Goal: Browse casually: Explore the website without a specific task or goal

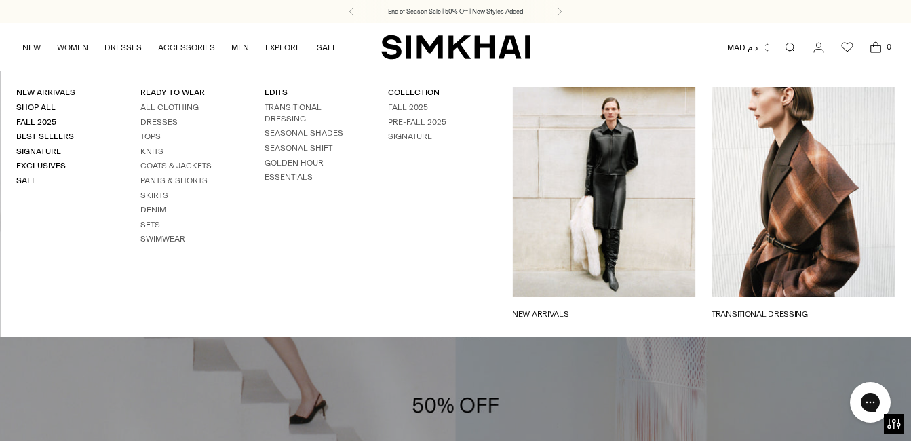
click at [153, 121] on link "Dresses" at bounding box center [158, 121] width 37 height 9
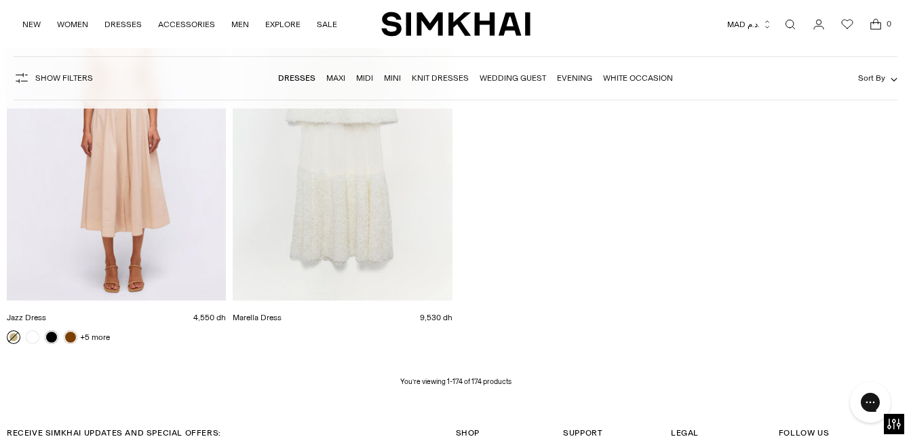
scroll to position [17486, 0]
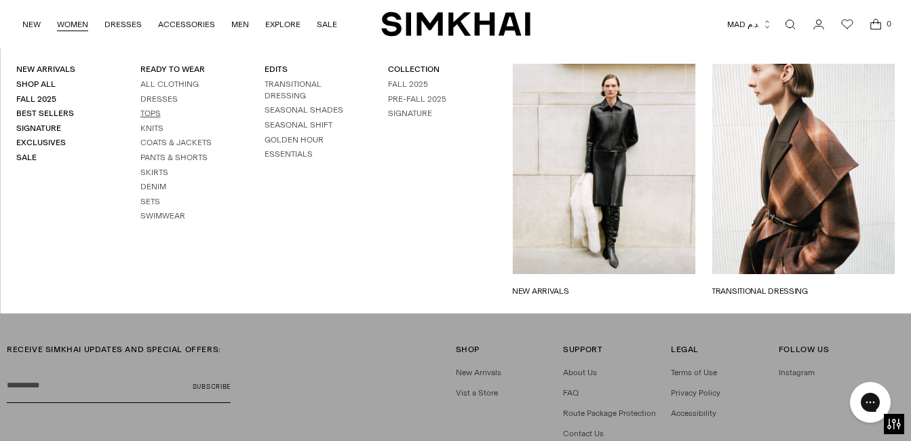
click at [149, 115] on link "Tops" at bounding box center [150, 113] width 20 height 9
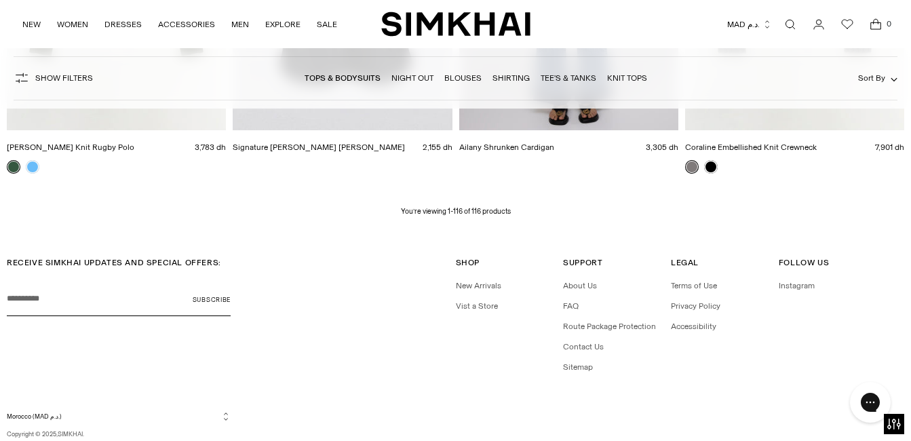
scroll to position [11562, 0]
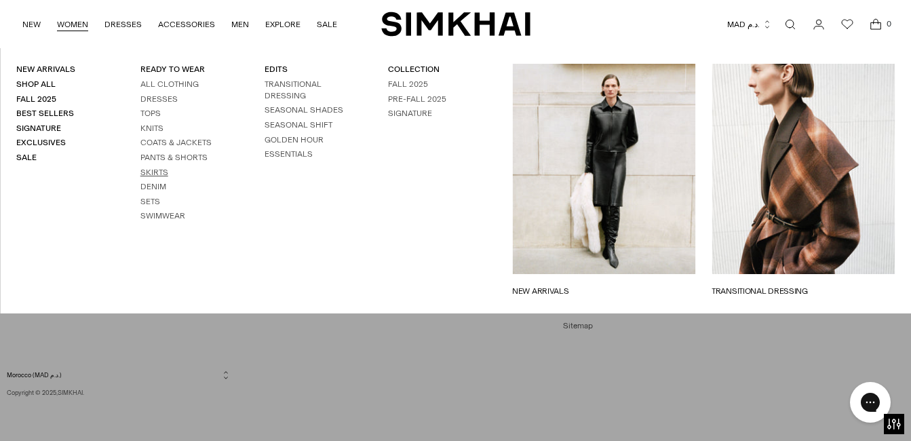
click at [149, 171] on link "Skirts" at bounding box center [154, 172] width 28 height 9
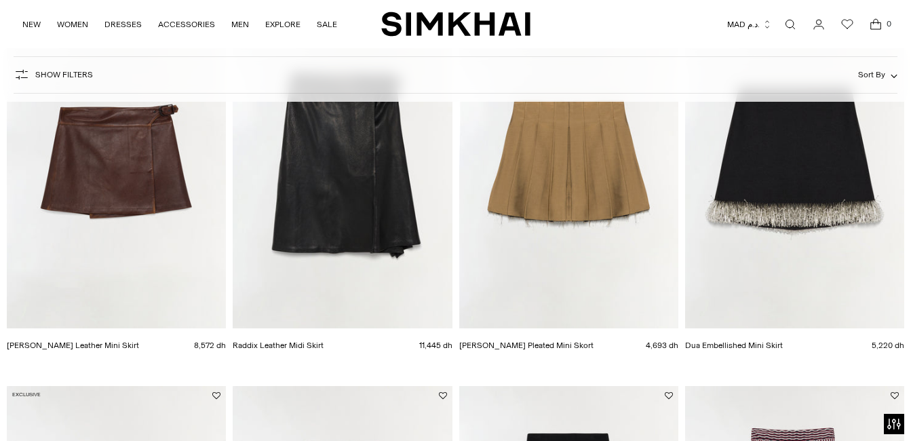
scroll to position [27, 0]
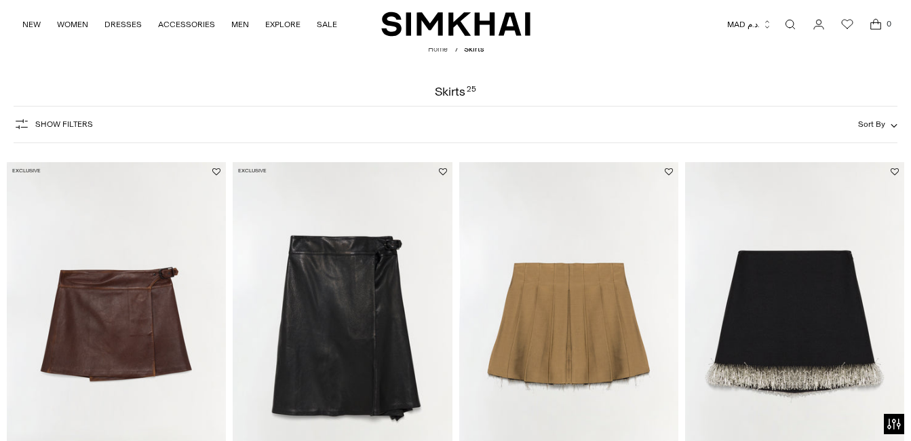
click at [69, 117] on button "Show Filters" at bounding box center [53, 124] width 79 height 22
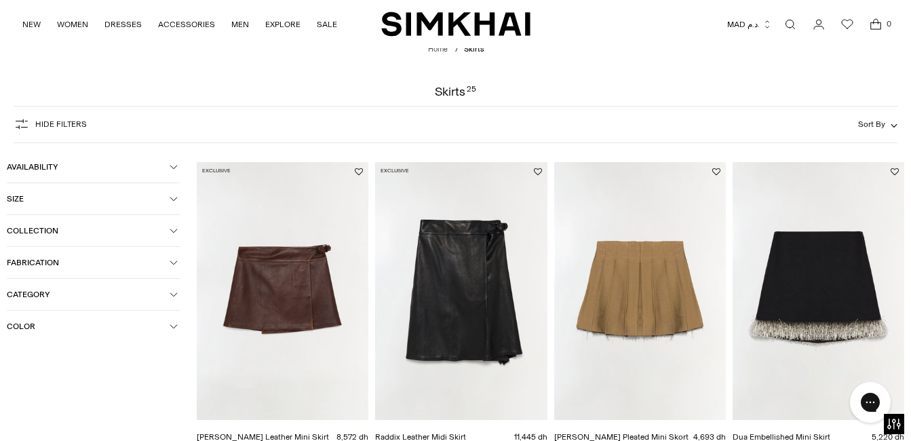
scroll to position [0, 0]
click at [176, 199] on icon "button" at bounding box center [174, 199] width 8 height 8
click at [174, 297] on icon "button" at bounding box center [174, 294] width 8 height 8
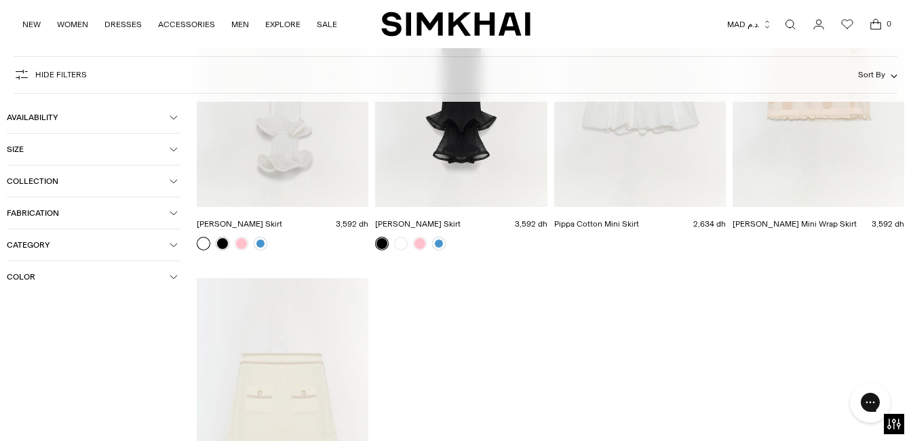
scroll to position [1900, 0]
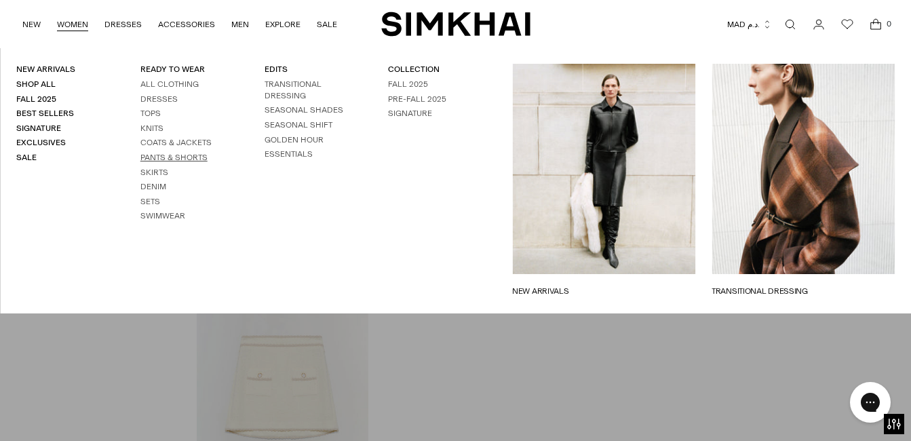
click at [161, 158] on link "Pants & Shorts" at bounding box center [173, 157] width 67 height 9
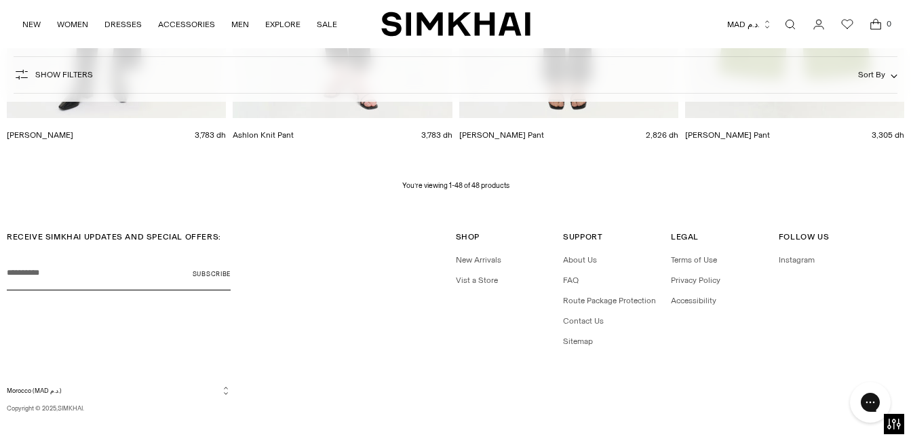
scroll to position [4805, 0]
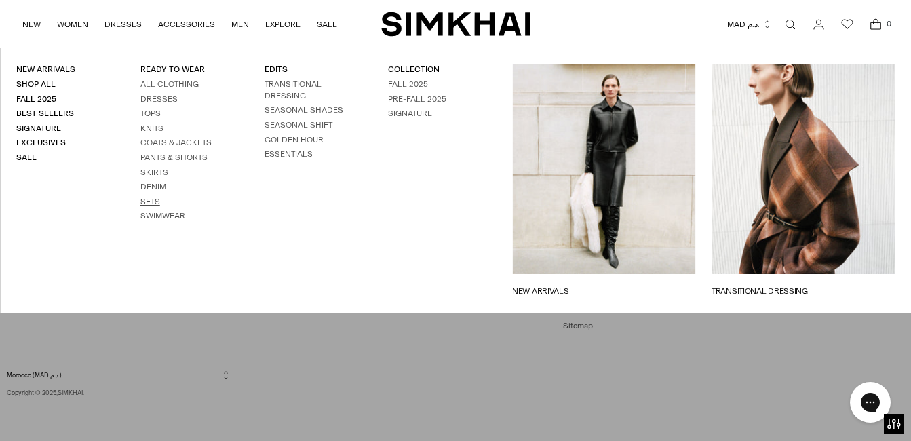
click at [143, 202] on link "Sets" at bounding box center [150, 201] width 20 height 9
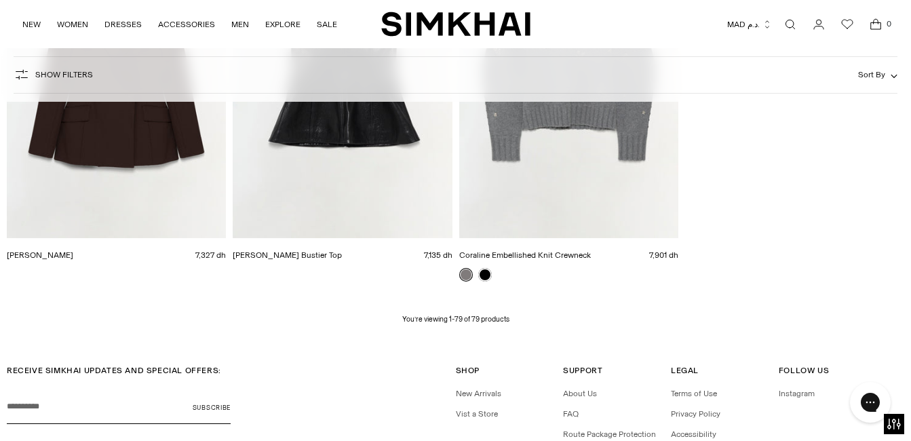
scroll to position [7817, 0]
